Goal: Information Seeking & Learning: Learn about a topic

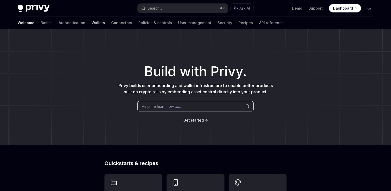
click at [92, 20] on link "Wallets" at bounding box center [98, 23] width 13 height 12
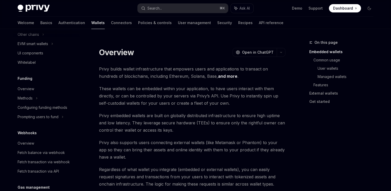
scroll to position [257, 0]
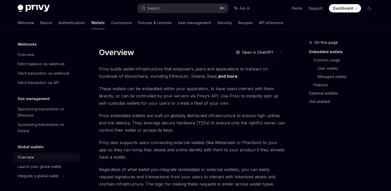
click at [41, 157] on div "Overview" at bounding box center [47, 157] width 59 height 6
type textarea "*"
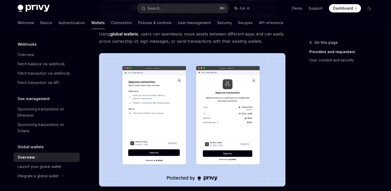
scroll to position [95, 0]
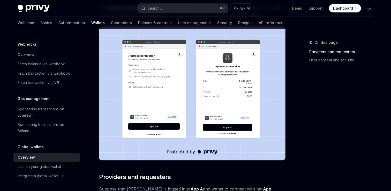
click at [247, 98] on img at bounding box center [192, 93] width 186 height 133
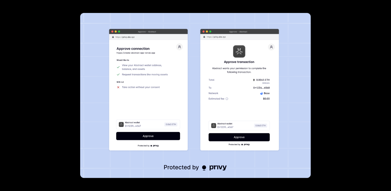
click at [52, 51] on div at bounding box center [195, 95] width 391 height 191
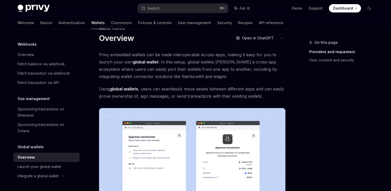
scroll to position [0, 0]
